Goal: Task Accomplishment & Management: Manage account settings

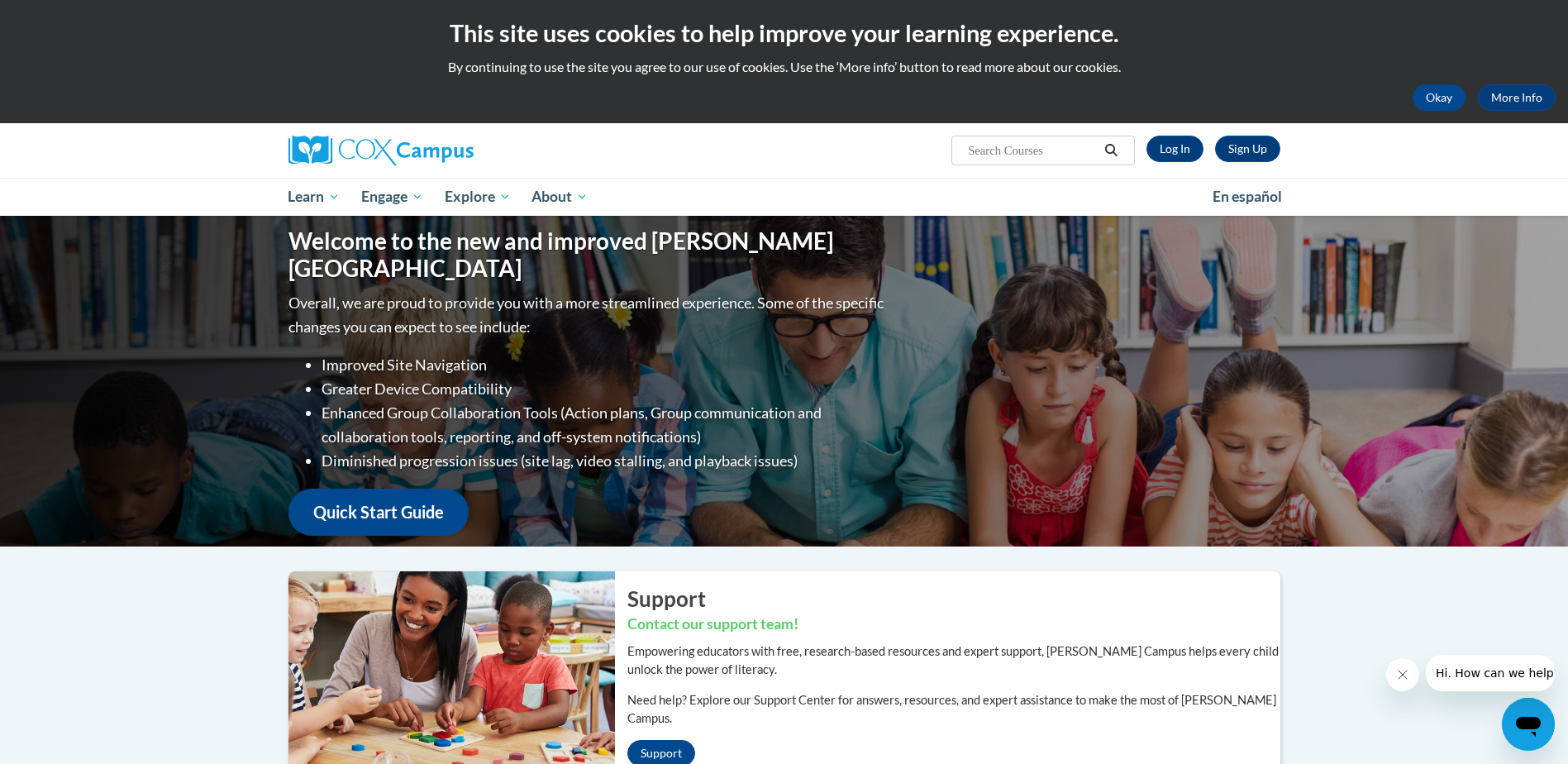
click at [1200, 136] on div "Sign Up Log In" at bounding box center [1208, 149] width 145 height 27
click at [1190, 146] on link "Log In" at bounding box center [1175, 149] width 57 height 27
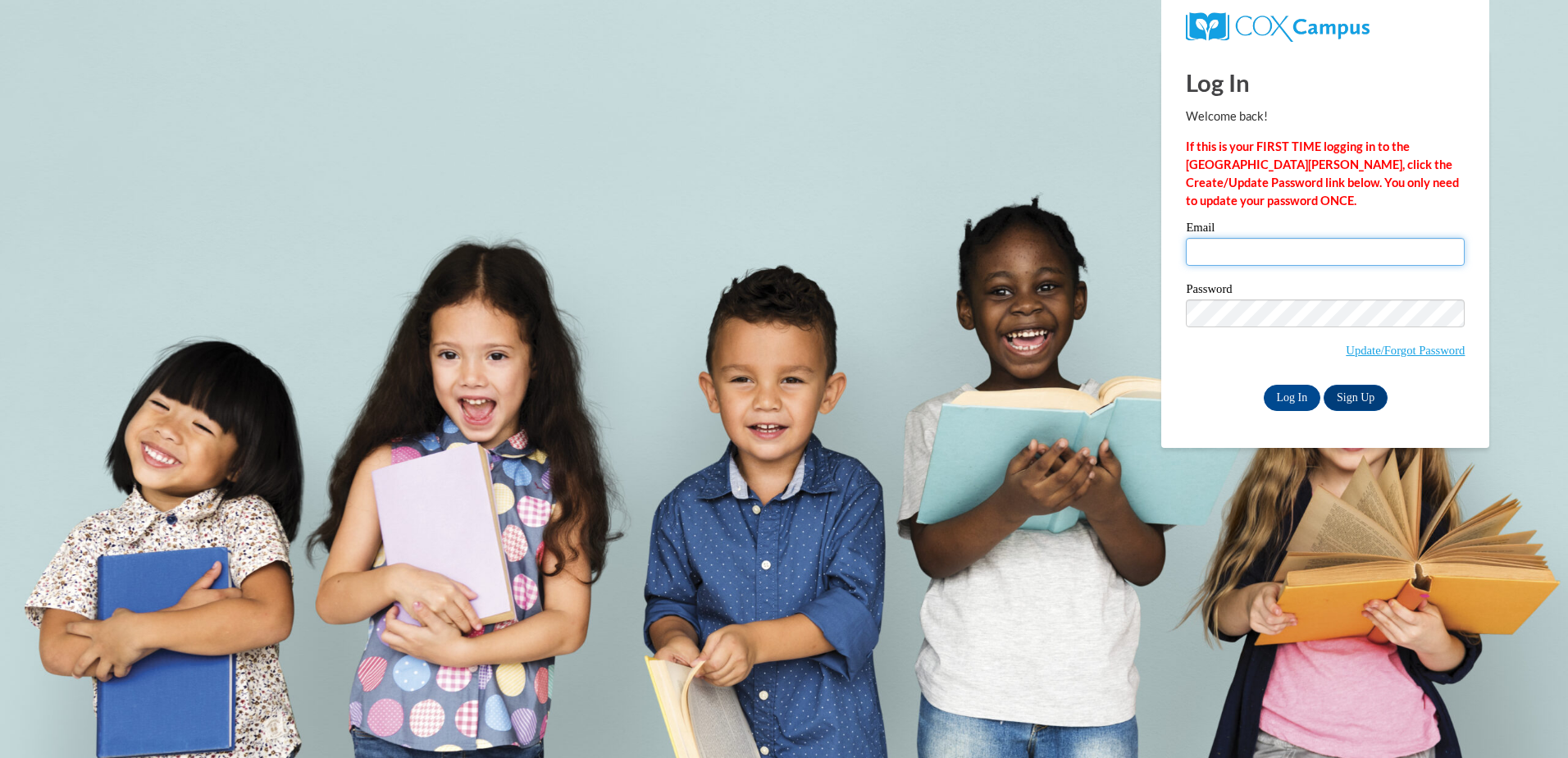
click at [1206, 245] on input "Email" at bounding box center [1326, 252] width 279 height 28
type input "[EMAIL_ADDRESS][DOMAIN_NAME]"
click at [1389, 357] on span "Update/Forgot Password" at bounding box center [1405, 350] width 119 height 18
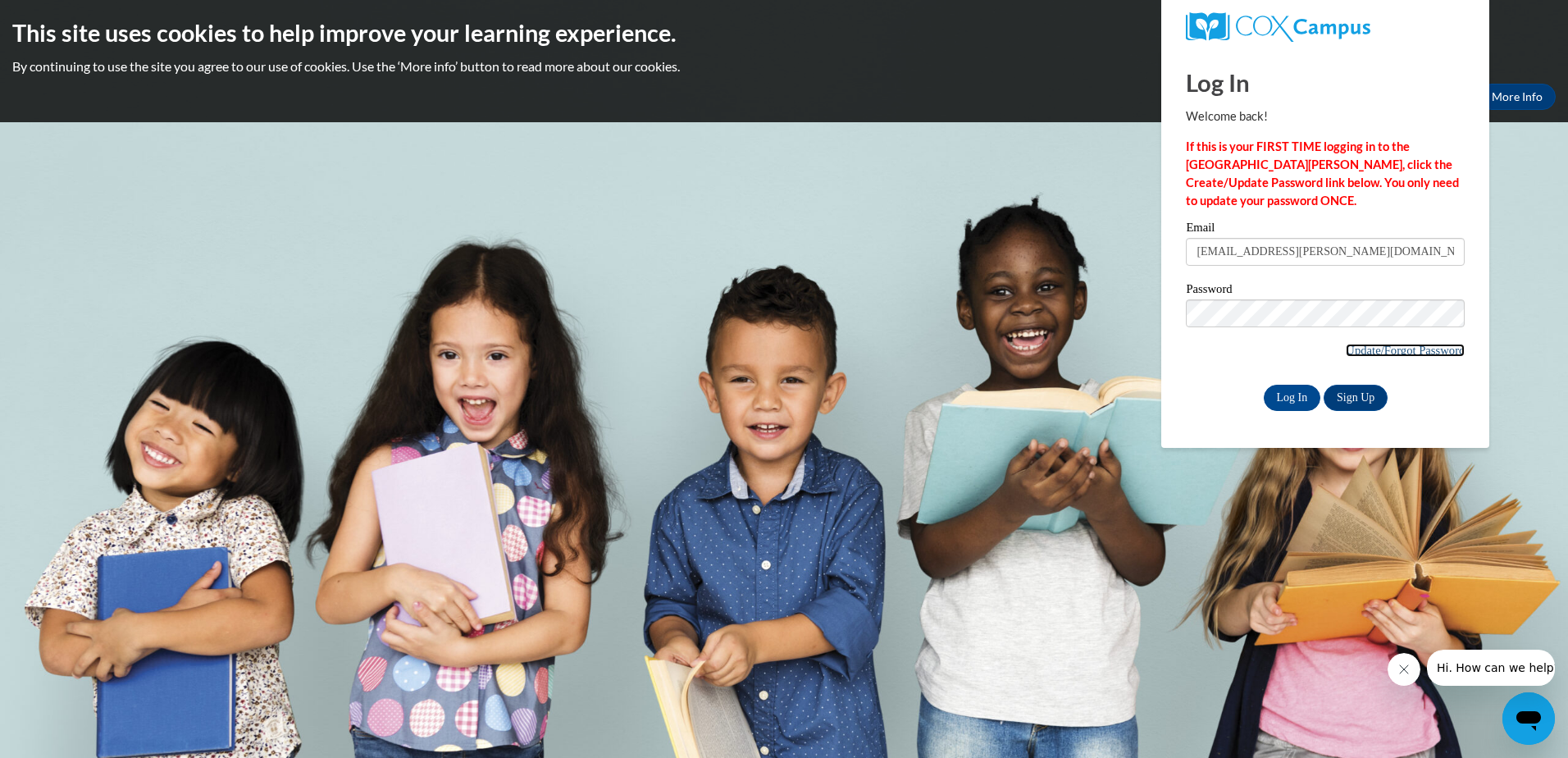
click at [1378, 351] on link "Update/Forgot Password" at bounding box center [1405, 350] width 119 height 13
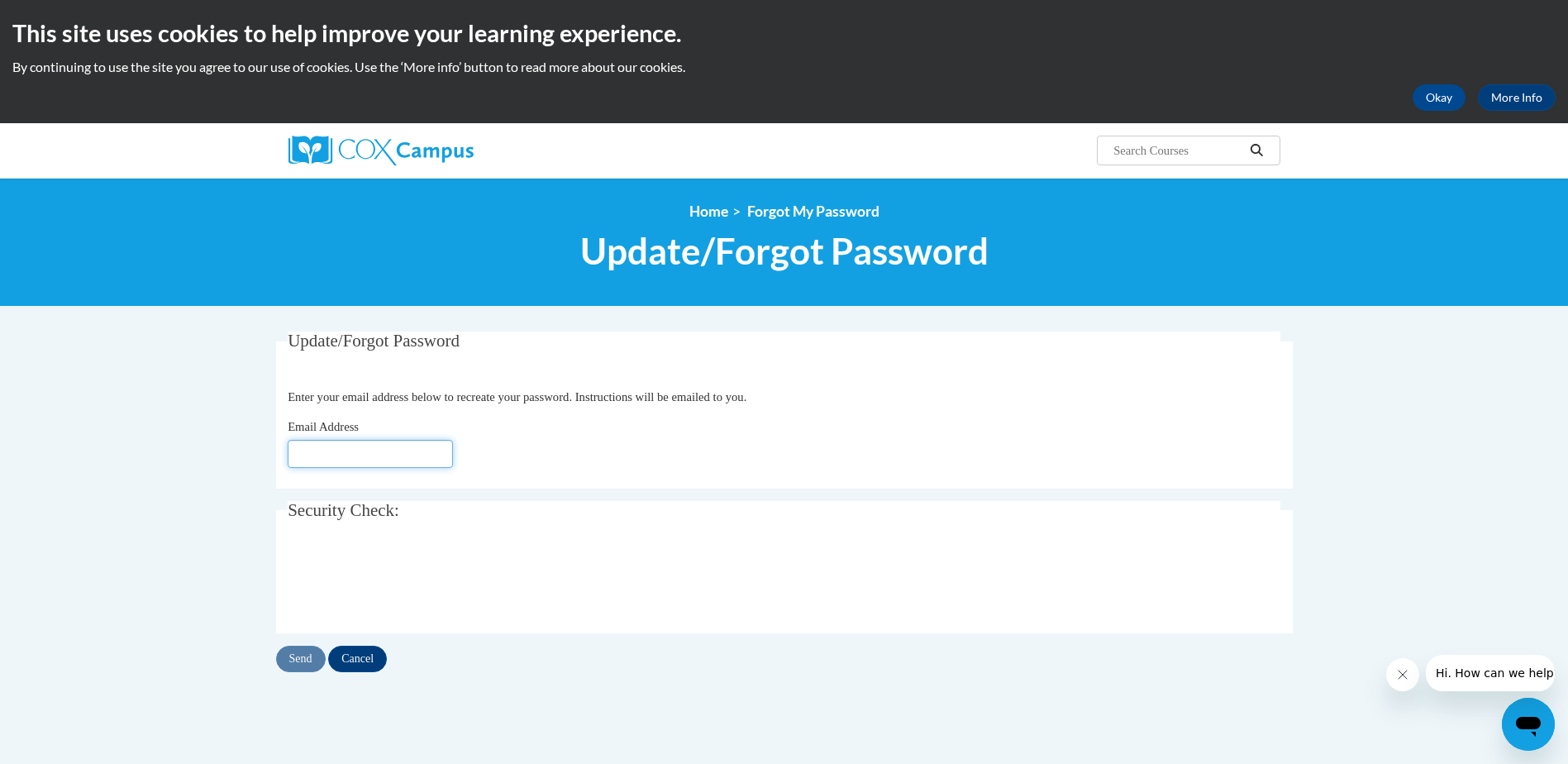
click at [340, 459] on input "Email Address" at bounding box center [370, 454] width 165 height 28
type input "[EMAIL_ADDRESS][DOMAIN_NAME]"
click at [299, 662] on input "Send" at bounding box center [301, 660] width 50 height 27
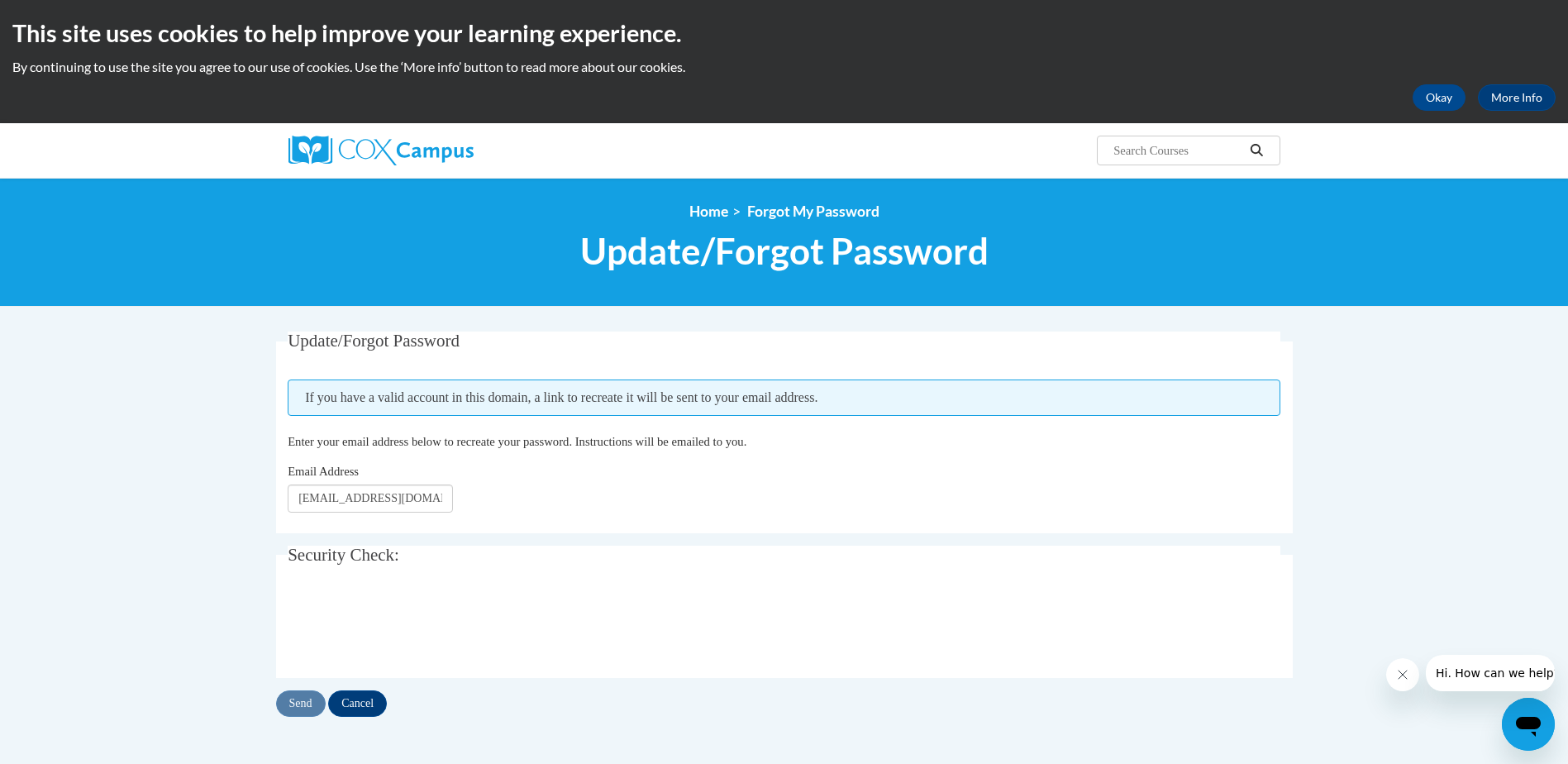
click at [204, 199] on div "<en>My Learning</en><fr>New fr_My Learning</fr><it>New it_My Learning</it><de>N…" at bounding box center [784, 243] width 1568 height 129
click at [297, 702] on input "Send" at bounding box center [301, 704] width 50 height 27
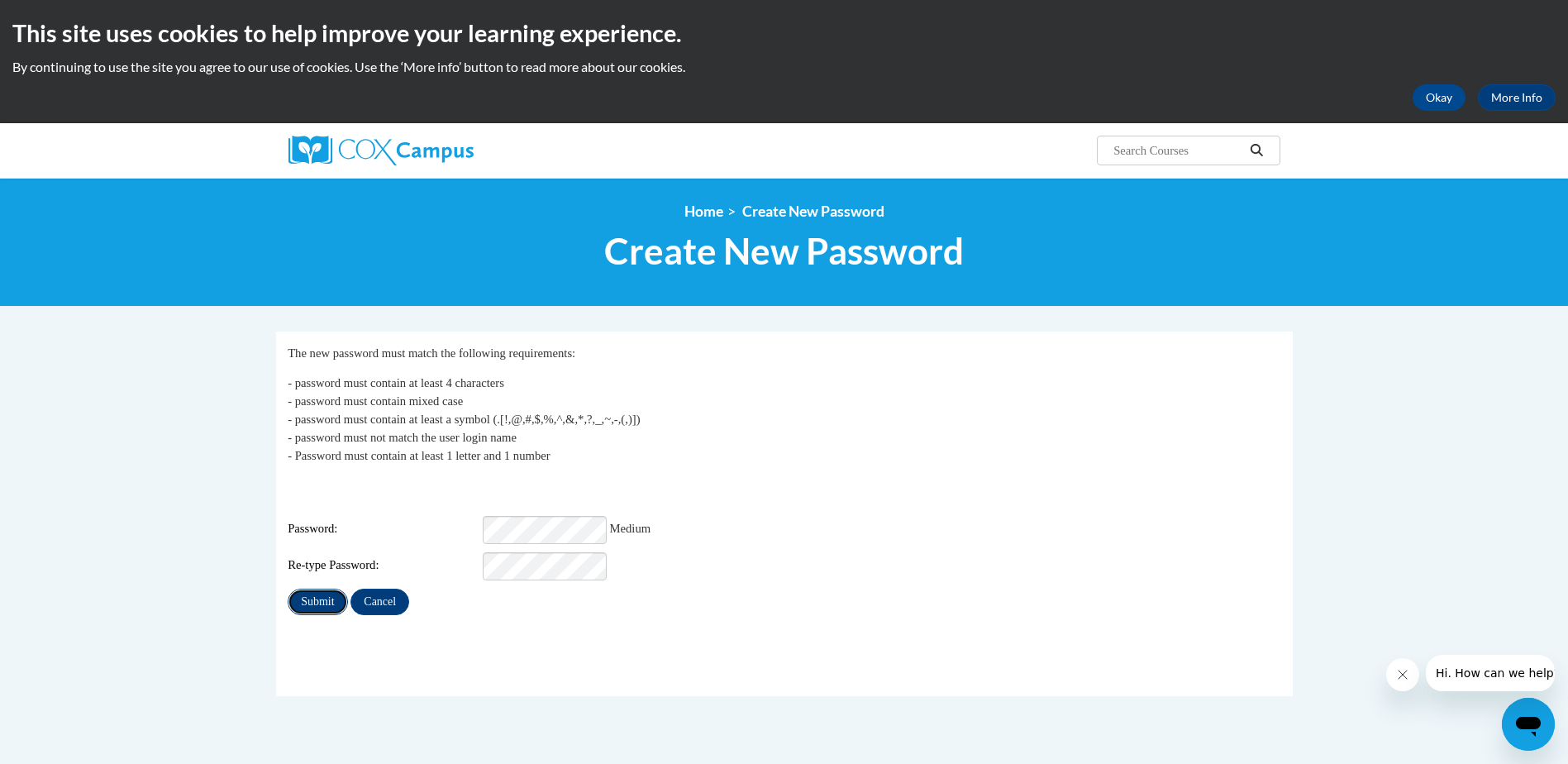
click at [333, 590] on input "Submit" at bounding box center [317, 602] width 59 height 27
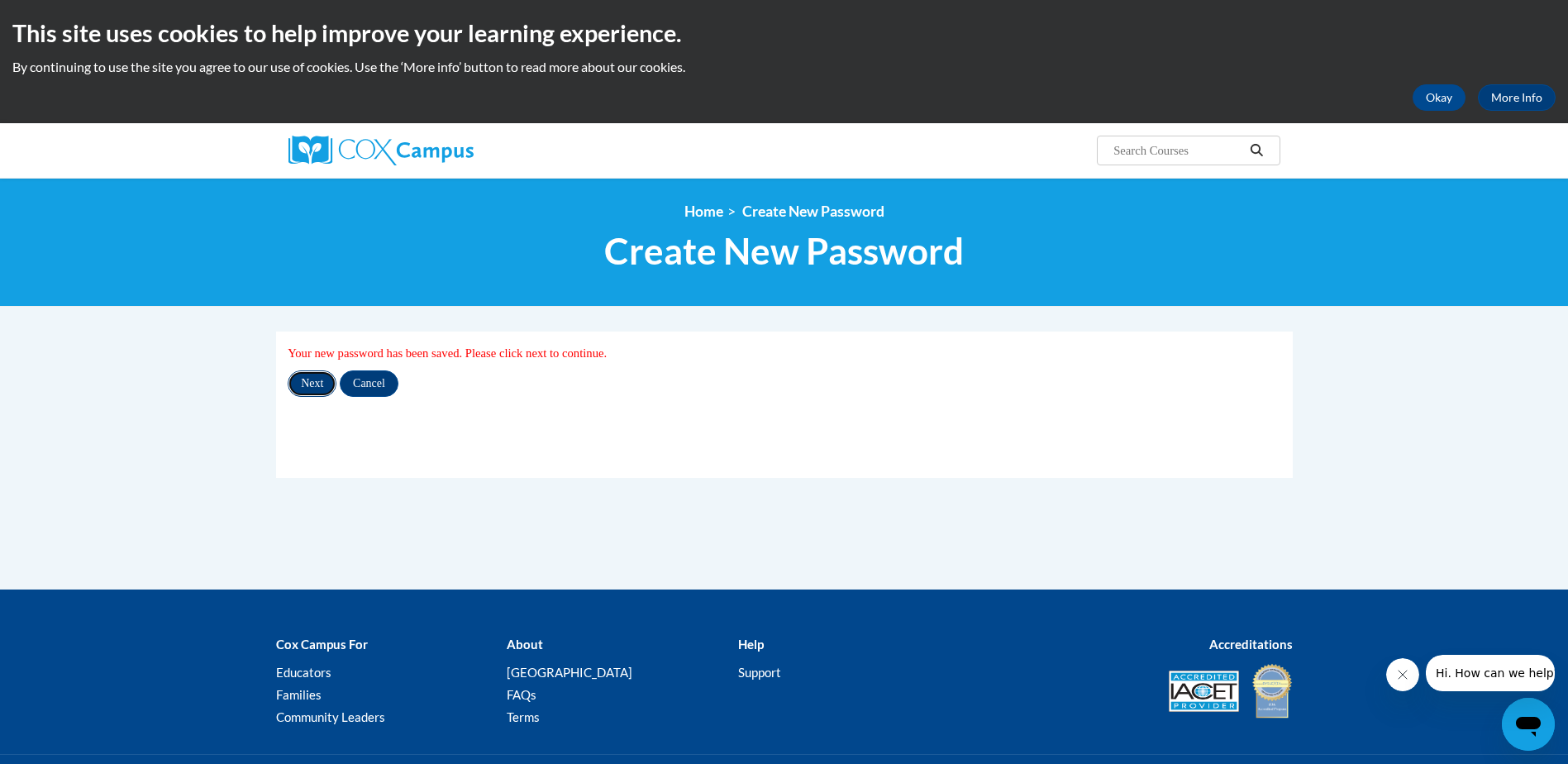
click at [321, 382] on input "Next" at bounding box center [311, 384] width 49 height 27
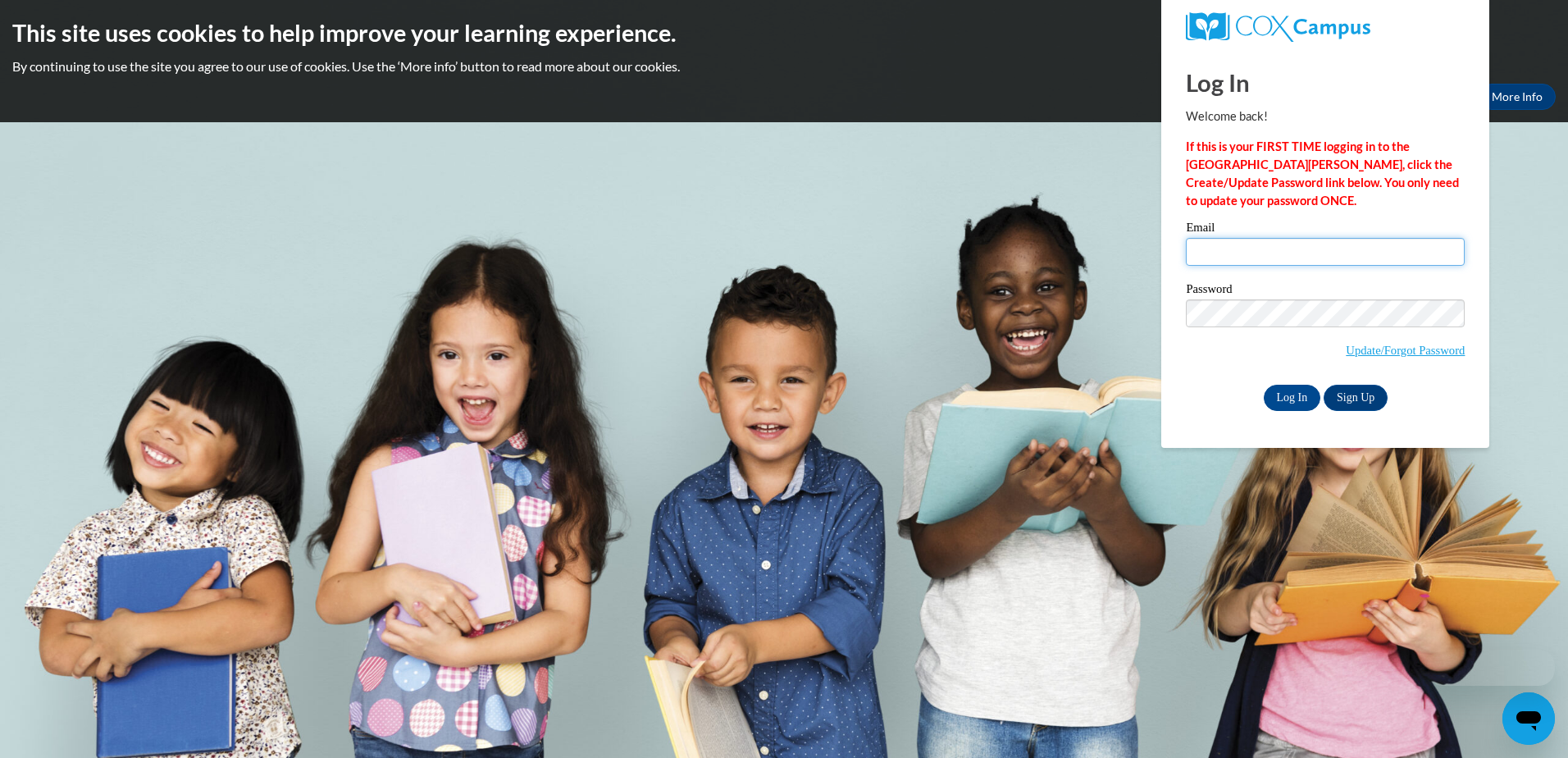
click at [1225, 249] on input "Email" at bounding box center [1326, 252] width 279 height 28
type input "[EMAIL_ADDRESS][PERSON_NAME][DOMAIN_NAME]"
click at [1474, 415] on div "Log In Welcome back! If this is your FIRST TIME logging in to the NEW Cox Campu…" at bounding box center [1326, 249] width 353 height 399
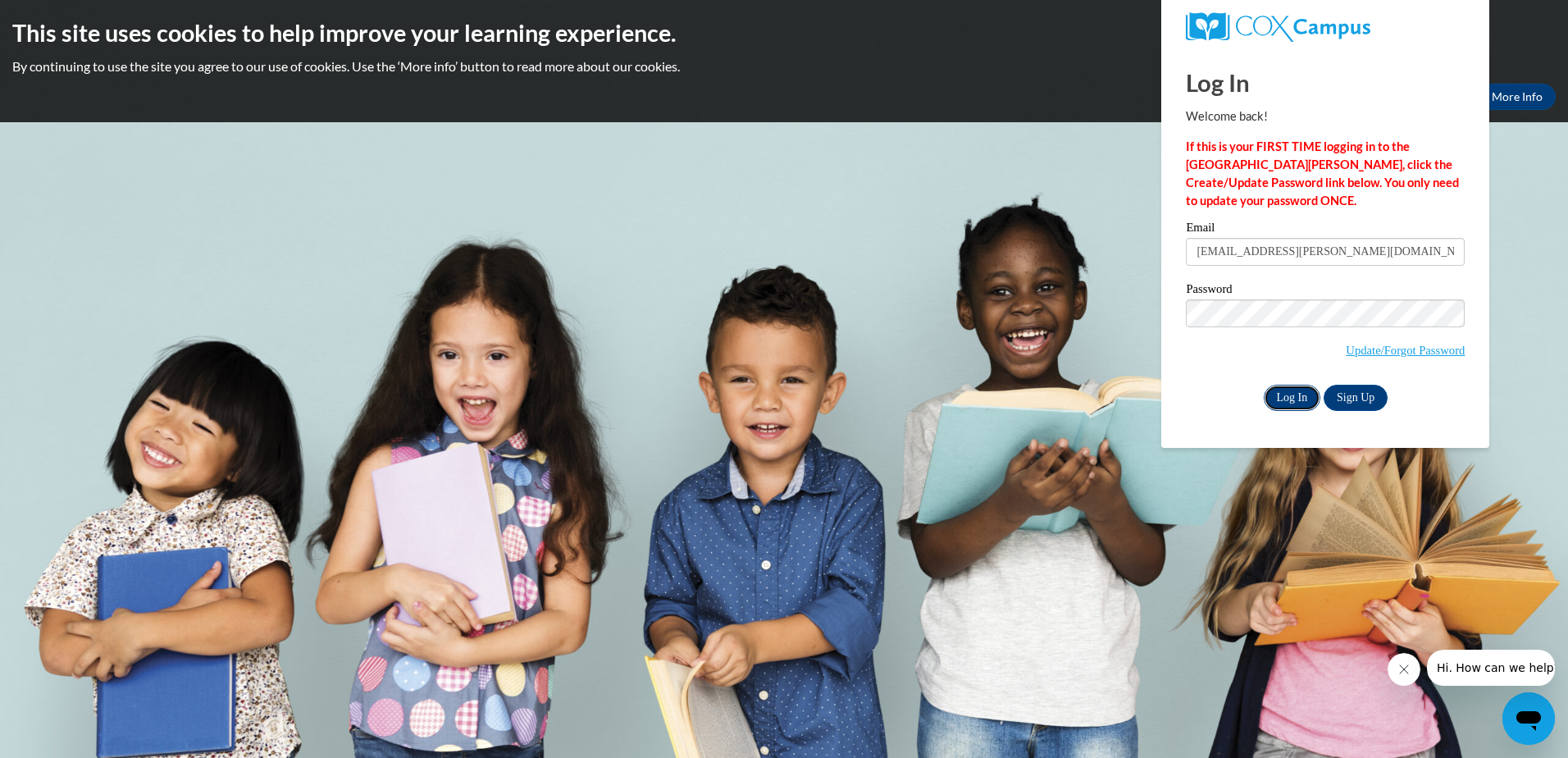
click at [1284, 389] on input "Log In" at bounding box center [1292, 398] width 57 height 26
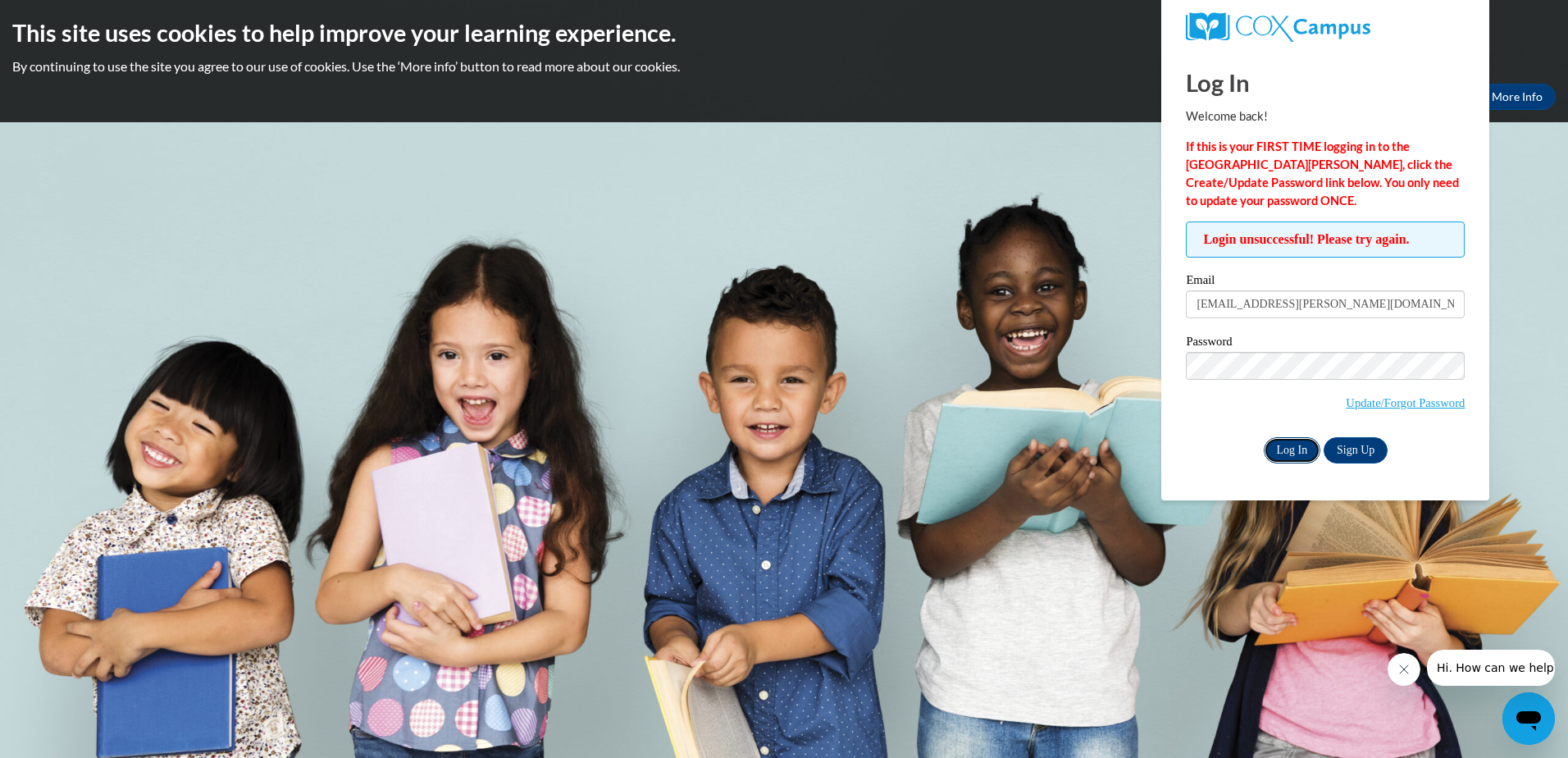
click at [1281, 445] on input "Log In" at bounding box center [1292, 451] width 57 height 26
click at [1390, 403] on link "Update/Forgot Password" at bounding box center [1405, 402] width 119 height 13
